Goal: Task Accomplishment & Management: Manage account settings

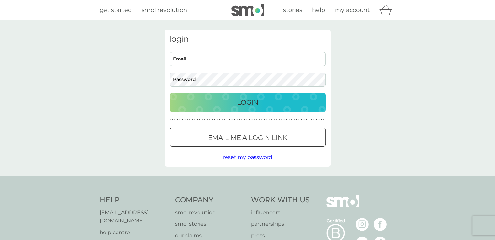
click at [226, 61] on input "Email" at bounding box center [248, 59] width 156 height 14
click at [227, 64] on input "Email" at bounding box center [248, 59] width 156 height 14
type input "[EMAIL_ADDRESS][DOMAIN_NAME]"
click at [236, 105] on div "Login" at bounding box center [247, 102] width 143 height 10
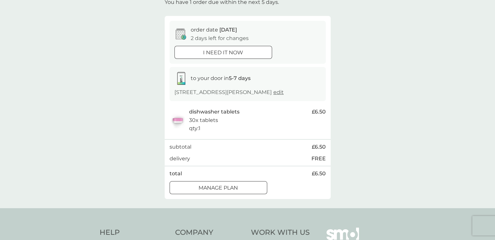
scroll to position [33, 0]
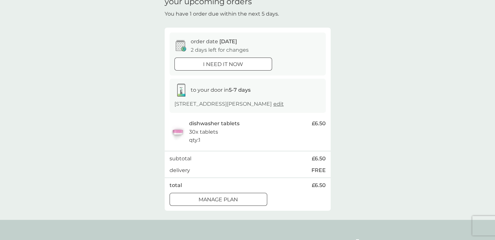
click at [233, 204] on p "Manage plan" at bounding box center [217, 200] width 39 height 8
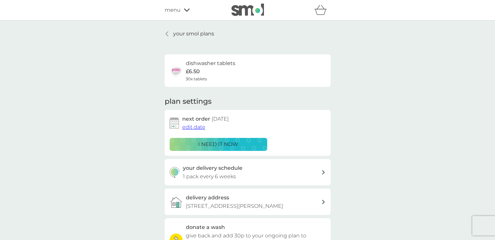
click at [190, 127] on span "edit date" at bounding box center [193, 127] width 23 height 6
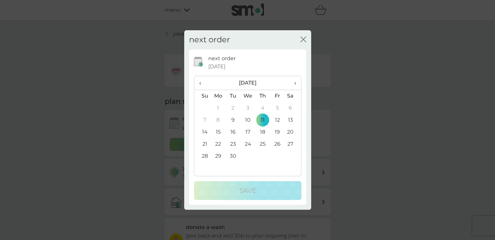
click at [293, 83] on span "›" at bounding box center [292, 83] width 7 height 14
click at [293, 117] on td "11" at bounding box center [292, 120] width 16 height 12
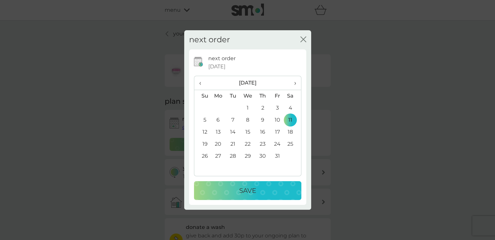
click at [260, 192] on div "Save" at bounding box center [247, 190] width 94 height 10
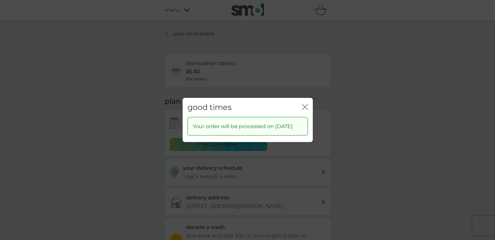
click at [304, 104] on icon "close" at bounding box center [303, 106] width 3 height 5
